Goal: Find specific page/section: Find specific page/section

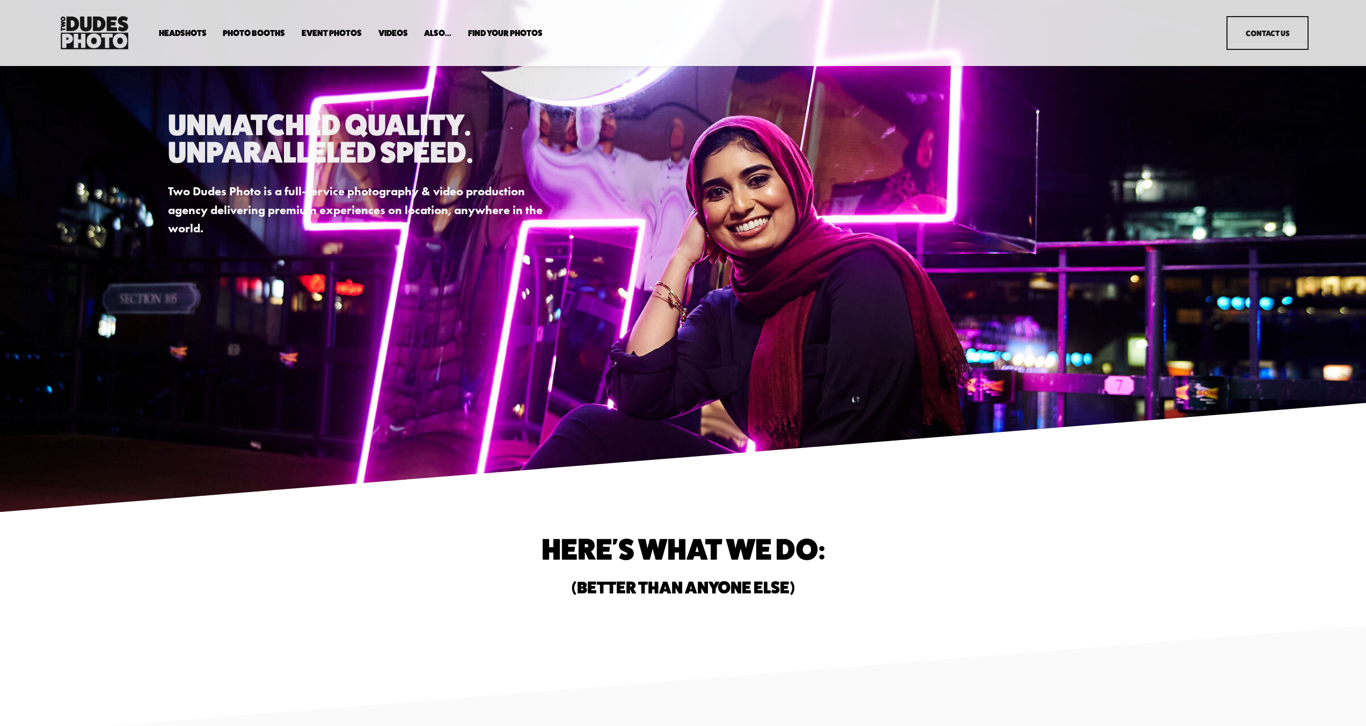
click at [327, 31] on link "Event Photos" at bounding box center [332, 33] width 60 height 10
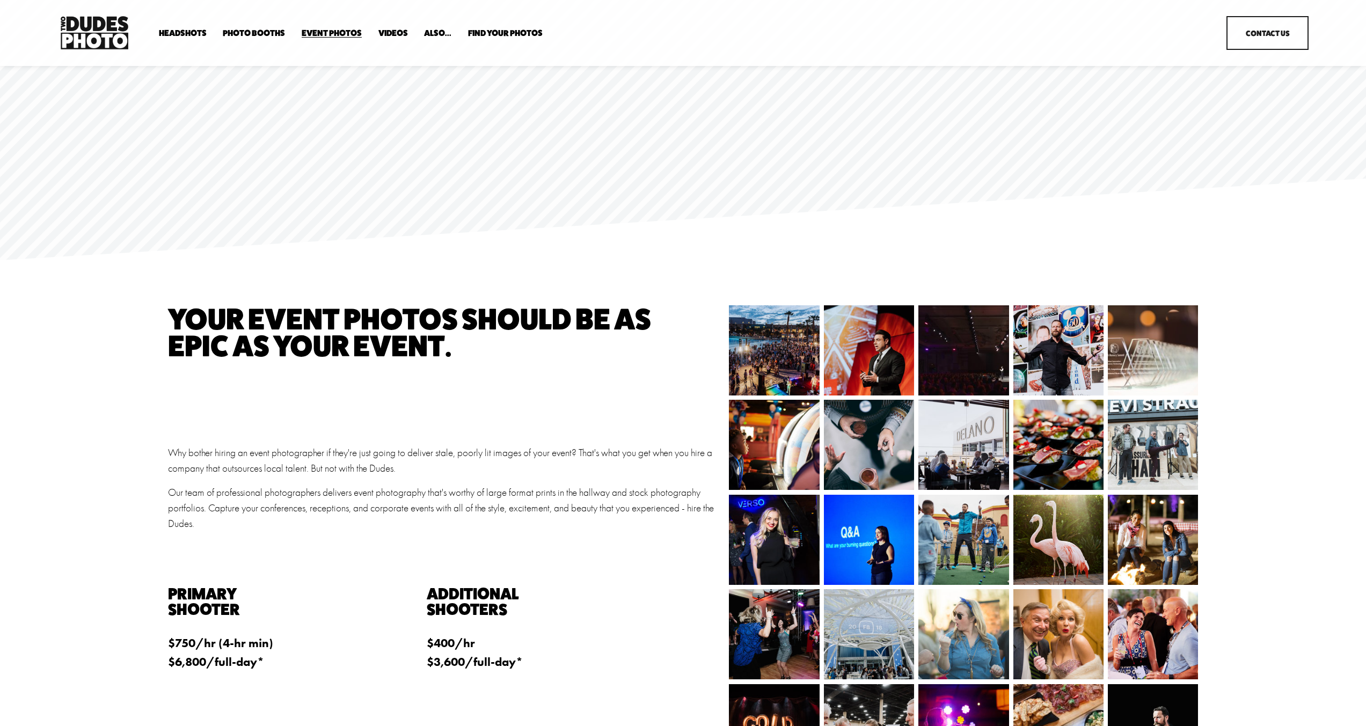
click at [251, 32] on span "Photo Booths" at bounding box center [254, 33] width 62 height 9
click at [0, 0] on span "Bespoke Booth" at bounding box center [0, 0] width 0 height 0
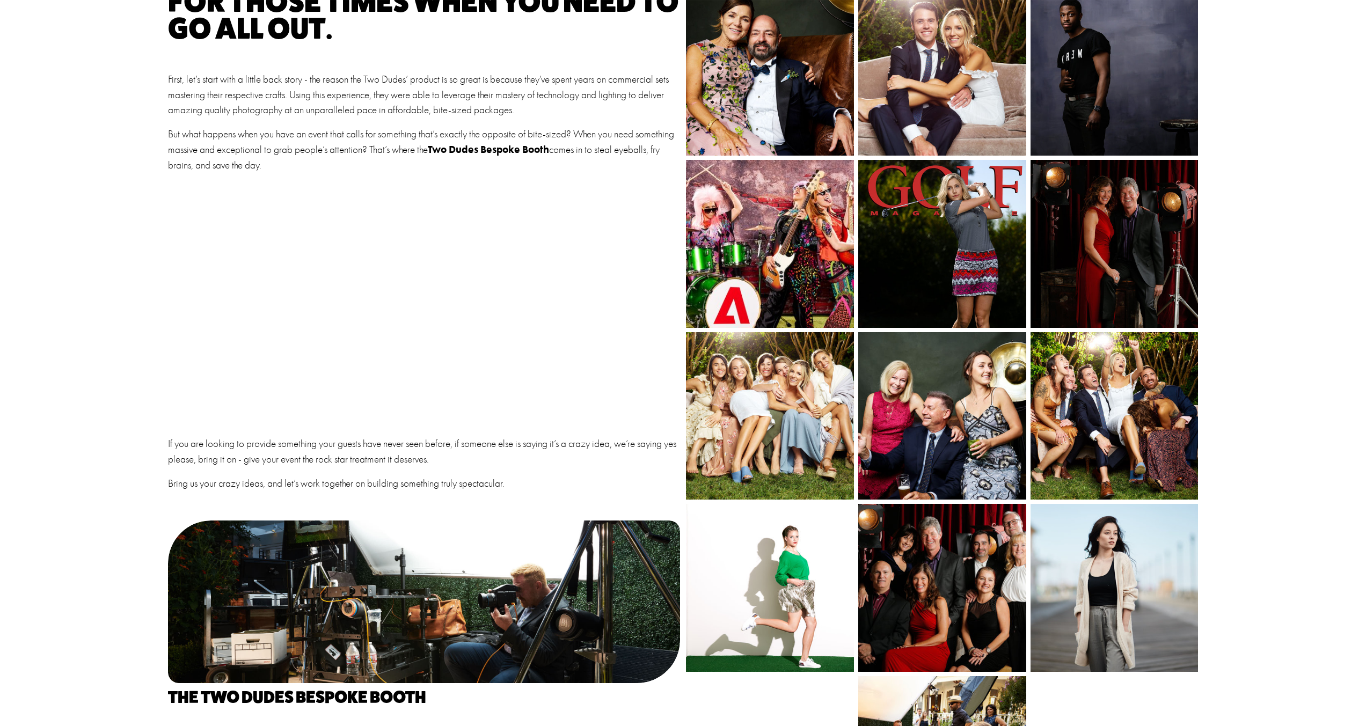
scroll to position [322, 0]
